Goal: Information Seeking & Learning: Compare options

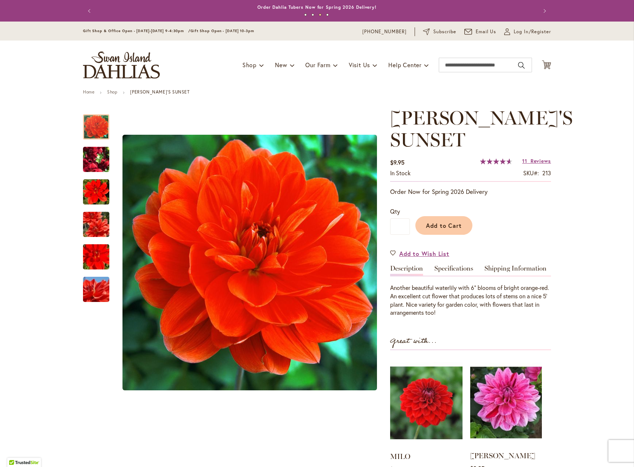
click at [513, 395] on img at bounding box center [506, 403] width 72 height 90
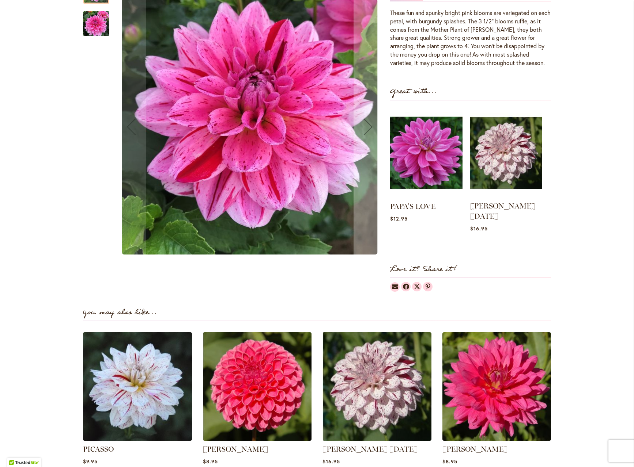
scroll to position [254, 0]
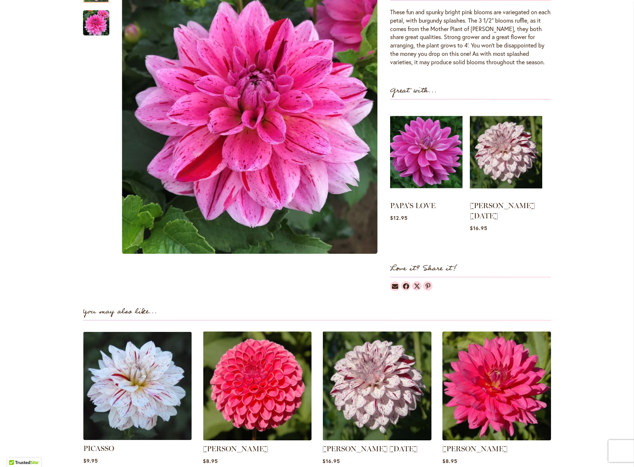
click at [142, 362] on img at bounding box center [137, 386] width 113 height 113
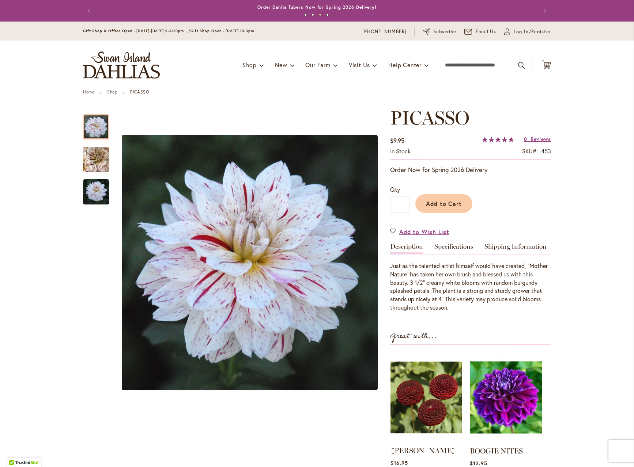
click at [407, 406] on img at bounding box center [426, 398] width 72 height 90
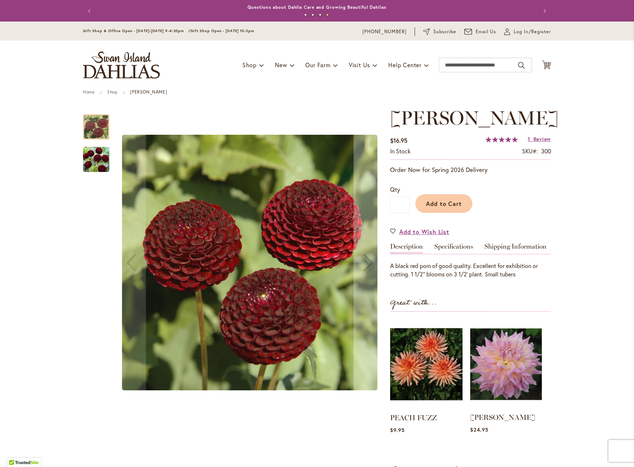
click at [497, 395] on img at bounding box center [506, 365] width 72 height 90
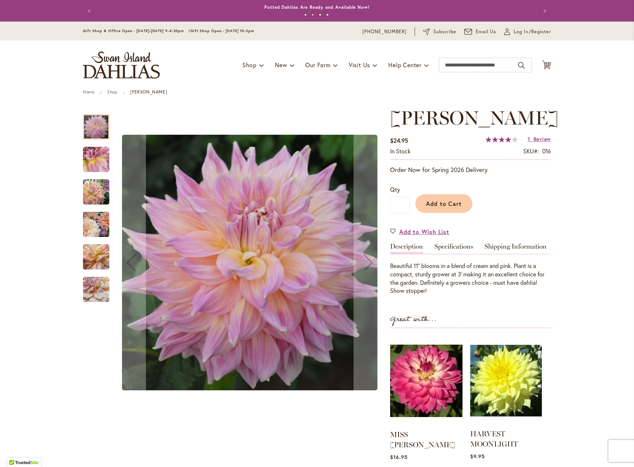
click at [508, 426] on img at bounding box center [506, 381] width 72 height 90
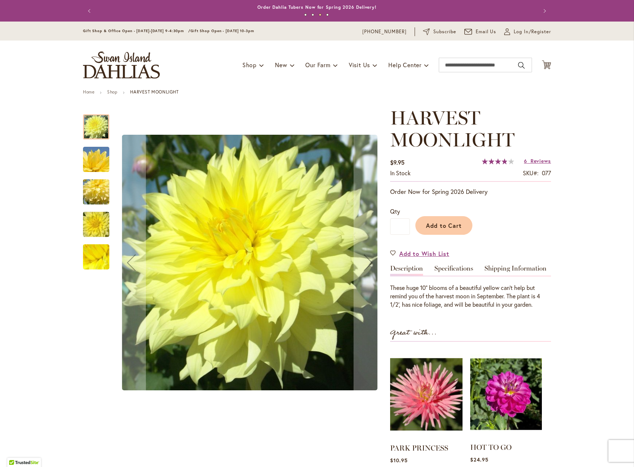
click at [506, 399] on img at bounding box center [506, 395] width 72 height 90
